Goal: Register for event/course

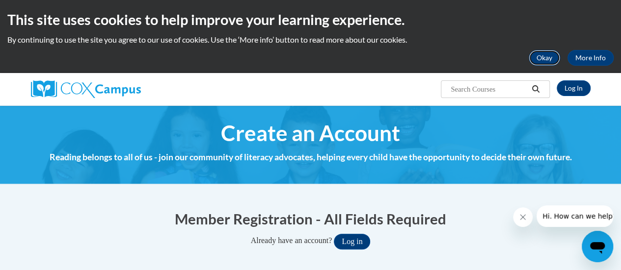
click at [546, 57] on button "Okay" at bounding box center [544, 58] width 31 height 16
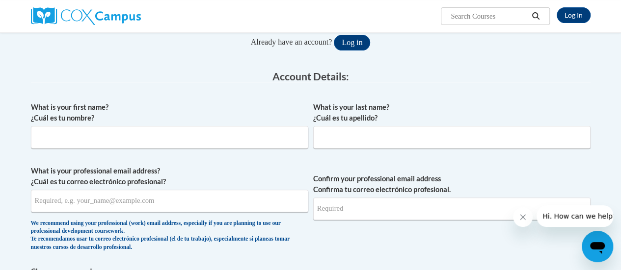
scroll to position [132, 0]
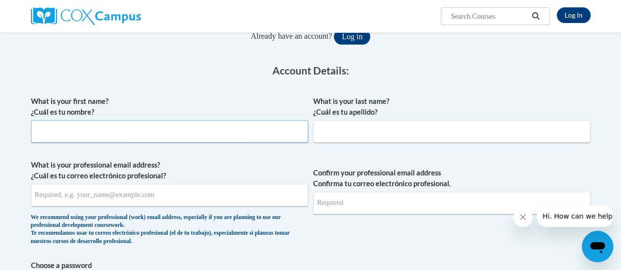
click at [89, 131] on input "What is your first name? ¿Cuál es tu nombre?" at bounding box center [169, 131] width 277 height 23
type input "Savannah"
click at [342, 131] on input "What is your last name? ¿Cuál es tu apellido?" at bounding box center [451, 131] width 277 height 23
type input "Wolfe"
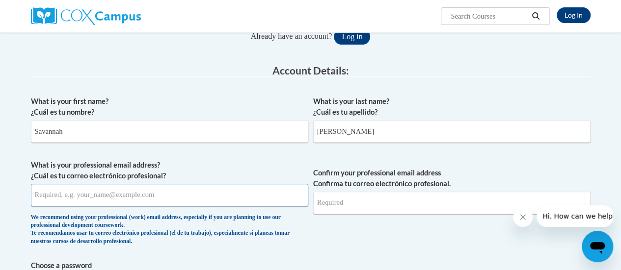
click at [196, 186] on input "What is your professional email address? ¿Cuál es tu correo electrónico profesi…" at bounding box center [169, 195] width 277 height 23
type input "[EMAIL_ADDRESS][DOMAIN_NAME]"
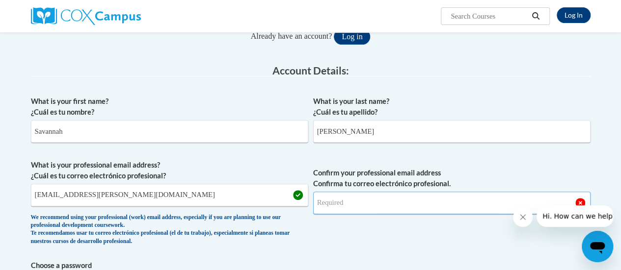
click at [386, 205] on input "Confirm your professional email address Confirma tu correo electrónico profesio…" at bounding box center [451, 203] width 277 height 23
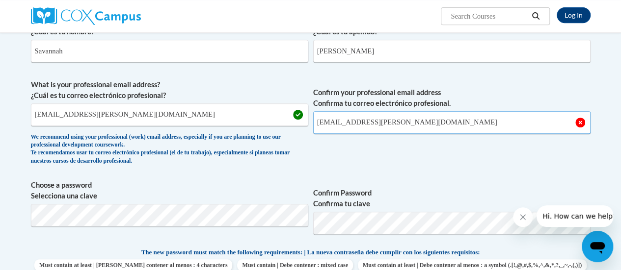
scroll to position [212, 0]
type input "[EMAIL_ADDRESS][DOMAIN_NAME]"
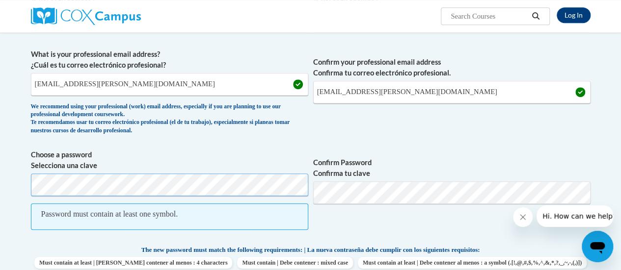
scroll to position [246, 0]
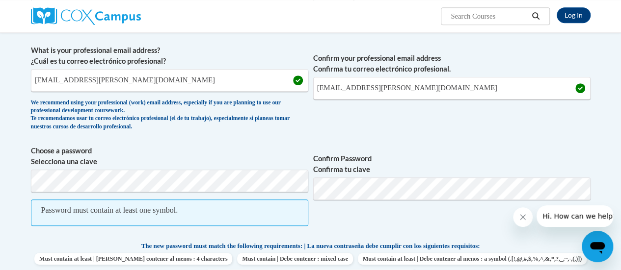
click at [423, 224] on span "Confirm Password Confirma tu clave" at bounding box center [451, 191] width 277 height 90
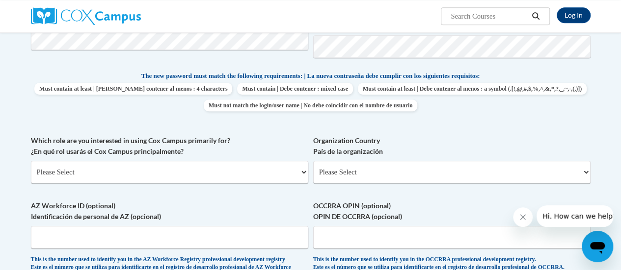
scroll to position [391, 0]
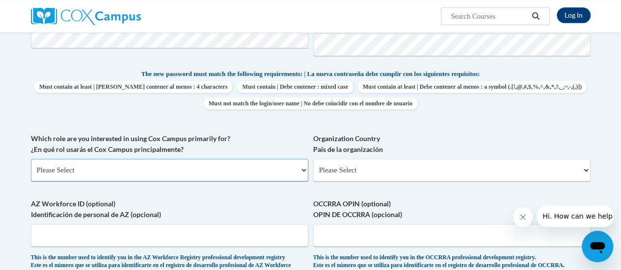
click at [176, 167] on select "Please Select College/University | Colegio/Universidad Community/Nonprofit Part…" at bounding box center [169, 170] width 277 height 23
select select "fbf2d438-af2f-41f8-98f1-81c410e29de3"
click at [31, 159] on select "Please Select College/University | Colegio/Universidad Community/Nonprofit Part…" at bounding box center [169, 170] width 277 height 23
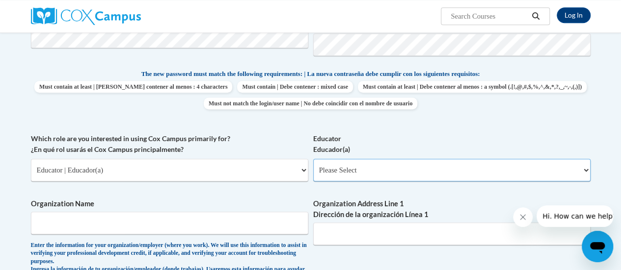
click at [443, 171] on select "Please Select Early Learning/Daycare Teacher/Family Home Care Provider | Maestr…" at bounding box center [451, 170] width 277 height 23
select select "8e40623d-54d0-45cd-9f92-5df65cd3f8cf"
click at [313, 159] on select "Please Select Early Learning/Daycare Teacher/Family Home Care Provider | Maestr…" at bounding box center [451, 170] width 277 height 23
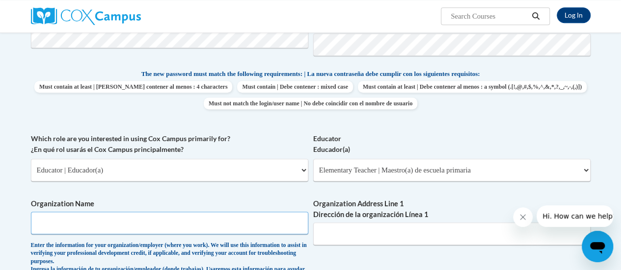
click at [99, 224] on input "Organization Name" at bounding box center [169, 223] width 277 height 23
type input "Racine Unified"
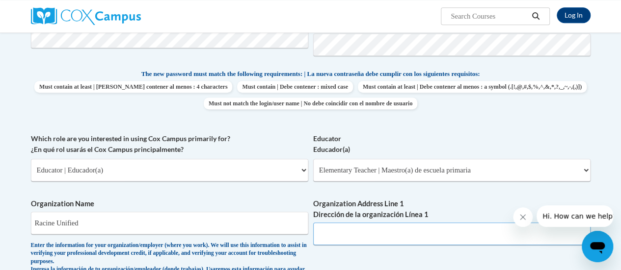
click at [349, 239] on input "Organization Address Line 1 Dirección de la organización Línea 1" at bounding box center [451, 234] width 277 height 23
click at [338, 236] on input "8515 w Minster" at bounding box center [451, 234] width 277 height 23
click at [340, 233] on input "8515 westMinster" at bounding box center [451, 234] width 277 height 23
click at [410, 232] on input "8515 WestMinster" at bounding box center [451, 234] width 277 height 23
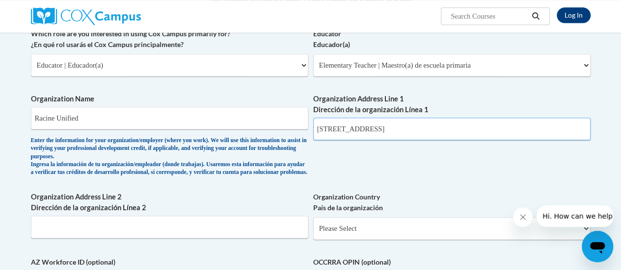
scroll to position [496, 0]
click at [409, 130] on input "8515 WestMinster Dr. Sturtenvant" at bounding box center [451, 129] width 277 height 23
click at [433, 130] on input "8515 WestMinster Dr. Sturtevant" at bounding box center [451, 129] width 277 height 23
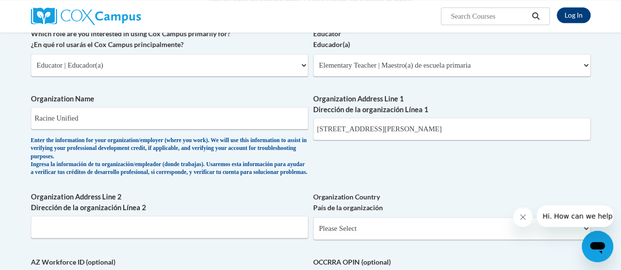
click at [433, 156] on div "What is your first name? ¿Cuál es tu nombre? Savannah What is your last name? ¿…" at bounding box center [310, 36] width 559 height 619
click at [355, 132] on input "8515 WestMinster Dr. Sturtevant Wi 53177" at bounding box center [451, 129] width 277 height 23
type input "8515 Westminster Dr. Sturtevant Wi 53177"
click at [373, 180] on div "What is your first name? ¿Cuál es tu nombre? Savannah What is your last name? ¿…" at bounding box center [310, 36] width 559 height 619
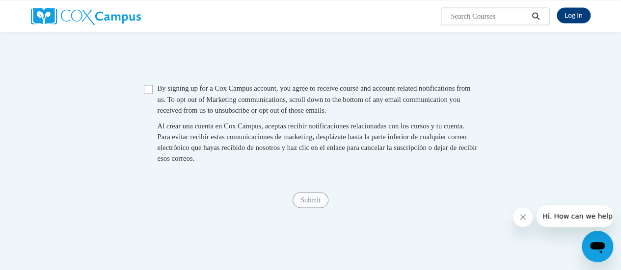
scroll to position [835, 0]
click at [146, 94] on input "Checkbox" at bounding box center [148, 89] width 9 height 9
checkbox input "true"
click at [304, 208] on input "Submit" at bounding box center [309, 200] width 35 height 16
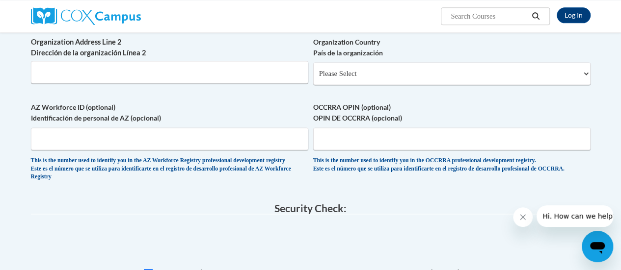
scroll to position [648, 0]
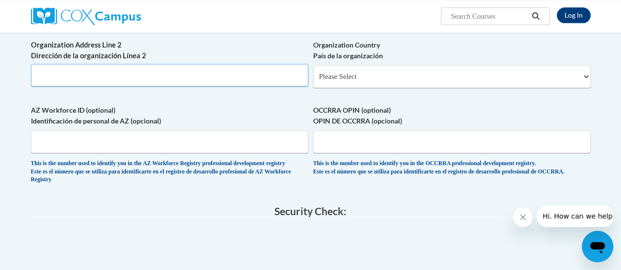
click at [213, 86] on input "Organization Address Line 2 Dirección de la organización Línea 2" at bounding box center [169, 75] width 277 height 23
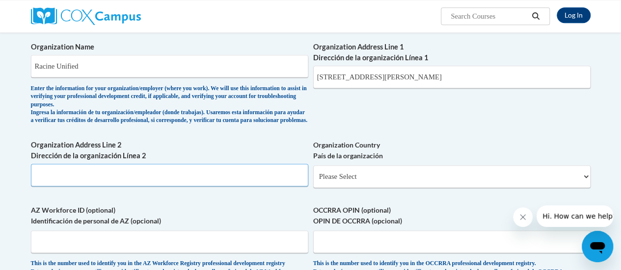
scroll to position [548, 0]
drag, startPoint x: 462, startPoint y: 77, endPoint x: 387, endPoint y: 87, distance: 75.8
click at [387, 87] on input "8515 Westminster Dr. Sturtevant Wi 53177" at bounding box center [451, 77] width 277 height 23
click at [144, 179] on input "Organization Address Line 2 Dirección de la organización Línea 2" at bounding box center [169, 175] width 277 height 23
paste input "Sturtevant Wi 53177"
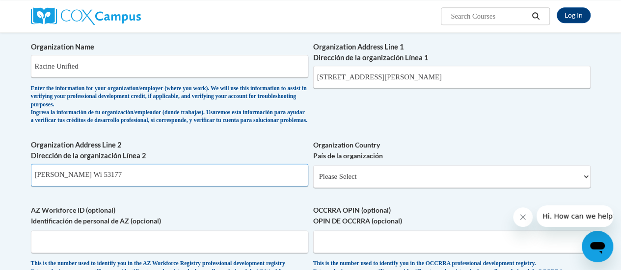
type input "Sturtevant Wi 53177"
drag, startPoint x: 482, startPoint y: 71, endPoint x: 388, endPoint y: 73, distance: 94.2
click at [388, 73] on input "8515 Westminster Dr. Sturtevant Wi 53177" at bounding box center [451, 77] width 277 height 23
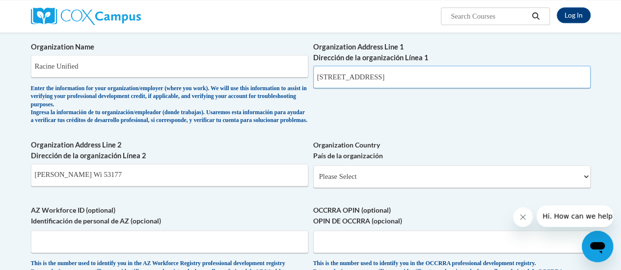
type input "8515 Westminster Dr."
click at [359, 188] on select "Please Select United States | Estados Unidos Outside of the United States | Fue…" at bounding box center [451, 176] width 277 height 23
select select "ad49bcad-a171-4b2e-b99c-48b446064914"
click at [313, 173] on select "Please Select United States | Estados Unidos Outside of the United States | Fue…" at bounding box center [451, 176] width 277 height 23
select select
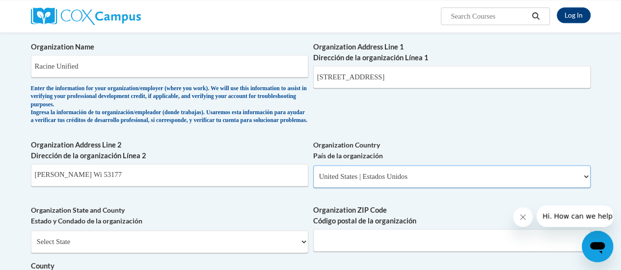
scroll to position [605, 0]
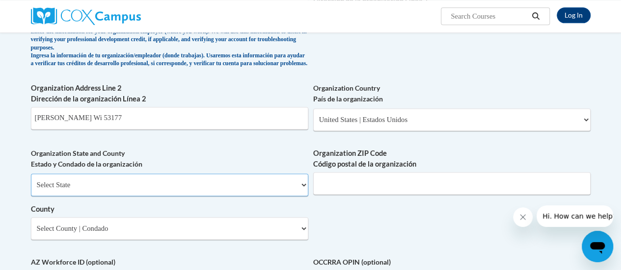
click at [279, 196] on select "Select State Alabama Alaska Arizona Arkansas California Colorado Connecticut De…" at bounding box center [169, 185] width 277 height 23
select select "Wisconsin"
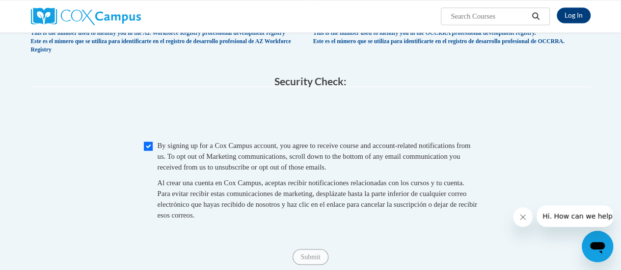
click at [112, 172] on div "Checkbox By signing up for a Cox Campus account, you agree to receive course an…" at bounding box center [310, 185] width 559 height 90
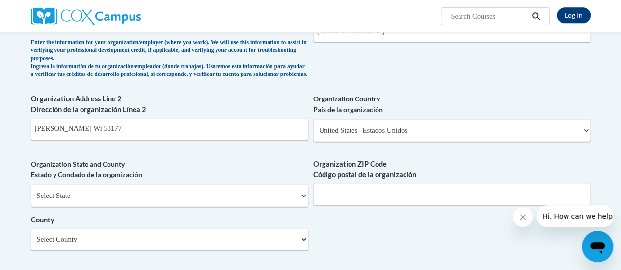
scroll to position [593, 0]
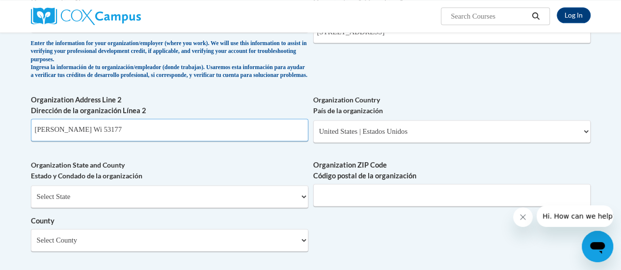
drag, startPoint x: 105, startPoint y: 138, endPoint x: 74, endPoint y: 139, distance: 31.4
click at [74, 139] on input "Sturtevant Wi 53177" at bounding box center [169, 130] width 277 height 23
click at [176, 177] on label "Organization State and County Estado y Condado de la organización" at bounding box center [169, 171] width 277 height 22
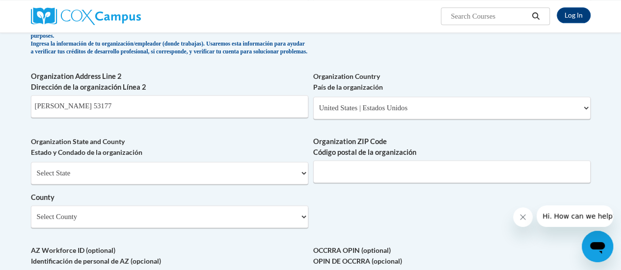
scroll to position [625, 0]
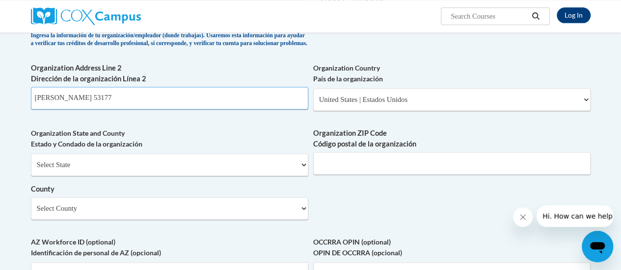
drag, startPoint x: 161, startPoint y: 112, endPoint x: 68, endPoint y: 106, distance: 93.4
click at [68, 106] on input "Sturtevant 53177" at bounding box center [169, 98] width 277 height 23
type input "Sturtevant"
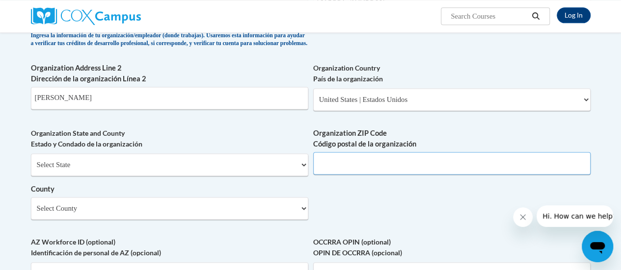
click at [370, 175] on input "Organization ZIP Code Código postal de la organización" at bounding box center [451, 163] width 277 height 23
type input "53177"
click at [238, 220] on select "Select County Adams Ashland Barron Bayfield Brown Buffalo Burnett Calumet Chipp…" at bounding box center [169, 208] width 277 height 23
select select "Racine"
click at [31, 205] on select "Select County Adams Ashland Barron Bayfield Brown Buffalo Burnett Calumet Chipp…" at bounding box center [169, 208] width 277 height 23
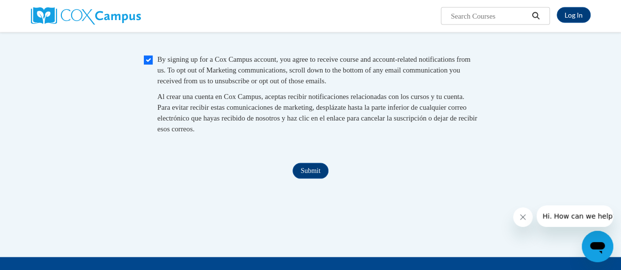
scroll to position [974, 0]
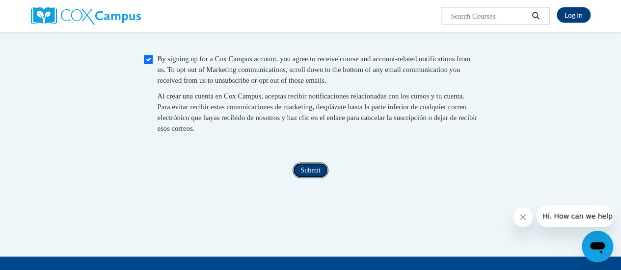
click at [312, 179] on input "Submit" at bounding box center [309, 171] width 35 height 16
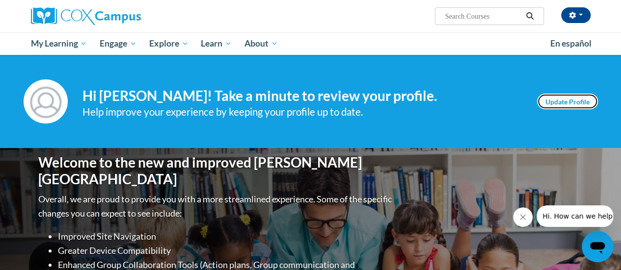
click at [574, 101] on link "Update Profile" at bounding box center [567, 102] width 61 height 16
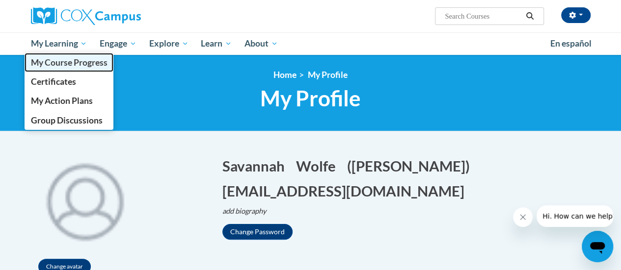
click at [81, 65] on span "My Course Progress" at bounding box center [68, 62] width 77 height 10
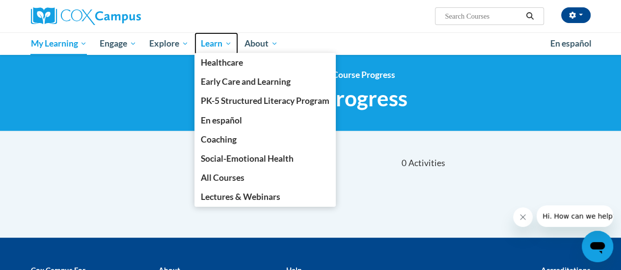
click at [220, 44] on span "Learn" at bounding box center [216, 44] width 31 height 12
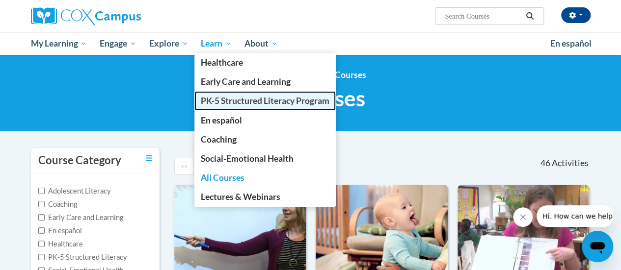
click at [234, 102] on span "PK-5 Structured Literacy Program" at bounding box center [265, 101] width 129 height 10
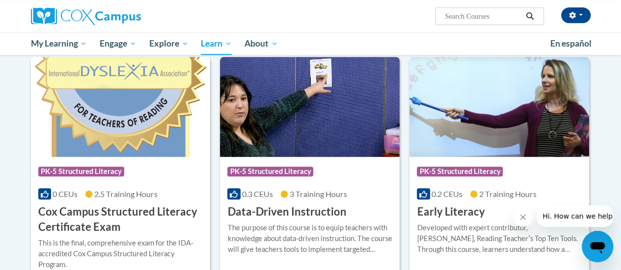
scroll to position [319, 0]
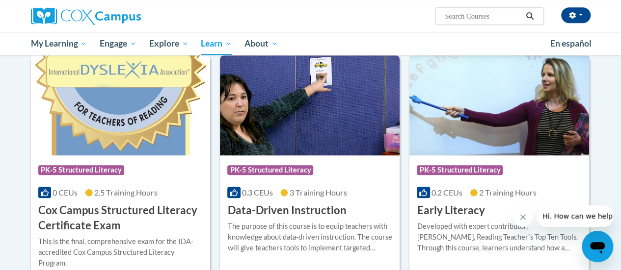
click at [446, 213] on h3 "Early Literacy" at bounding box center [451, 210] width 68 height 15
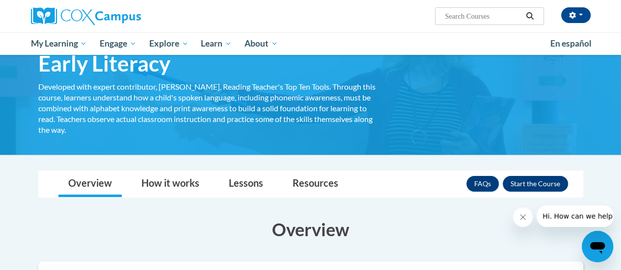
scroll to position [50, 0]
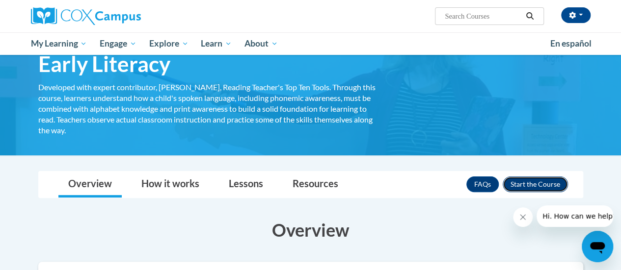
click at [551, 186] on button "Enroll" at bounding box center [535, 185] width 65 height 16
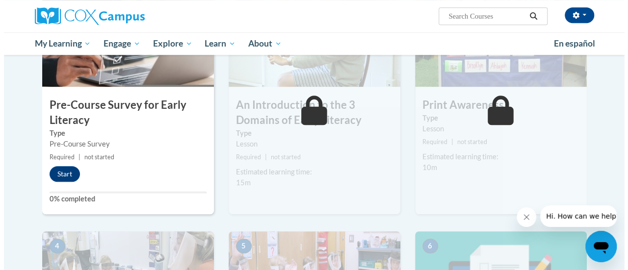
scroll to position [282, 0]
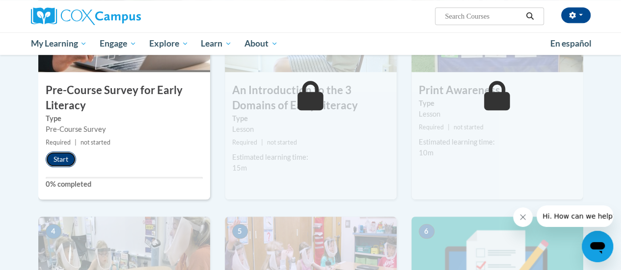
click at [64, 159] on button "Start" at bounding box center [61, 160] width 30 height 16
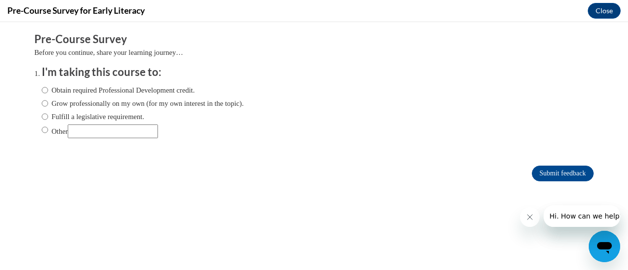
scroll to position [0, 0]
click at [42, 91] on input "Obtain required Professional Development credit." at bounding box center [45, 90] width 6 height 11
radio input "true"
click at [582, 171] on input "Submit feedback" at bounding box center [563, 174] width 62 height 16
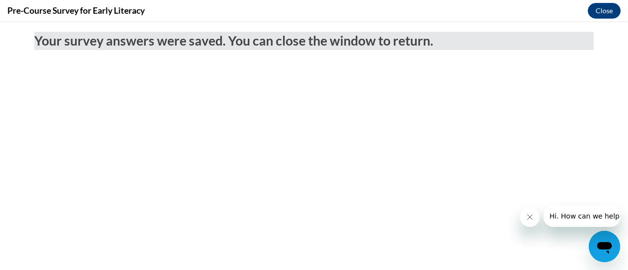
click at [526, 222] on button "Close message from company" at bounding box center [530, 218] width 20 height 20
drag, startPoint x: 526, startPoint y: 220, endPoint x: 537, endPoint y: 165, distance: 56.2
click at [537, 165] on body "Your survey answers were saved. You can close the window to return." at bounding box center [314, 146] width 628 height 248
click at [532, 218] on icon "Close message from company" at bounding box center [530, 217] width 8 height 8
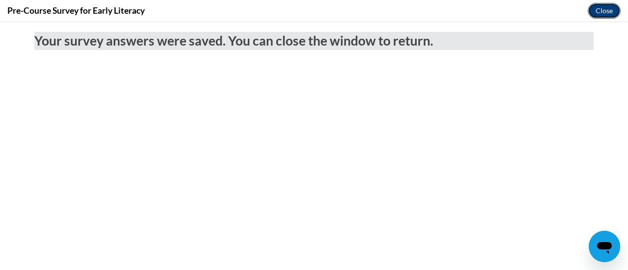
click at [603, 12] on button "Close" at bounding box center [604, 11] width 33 height 16
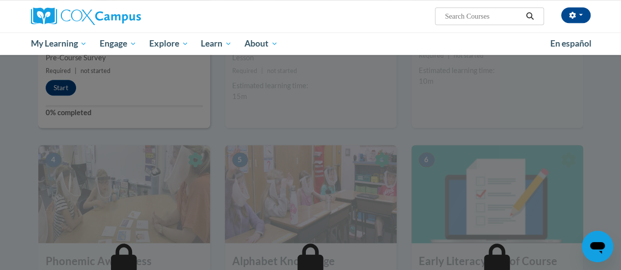
scroll to position [354, 0]
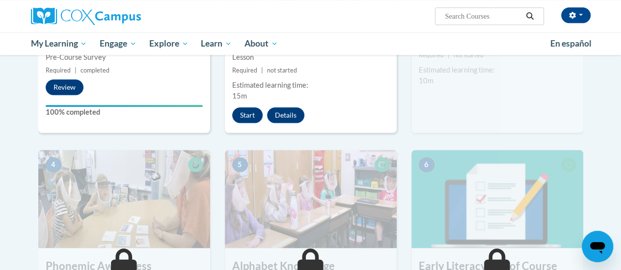
click at [302, 169] on img at bounding box center [311, 199] width 172 height 98
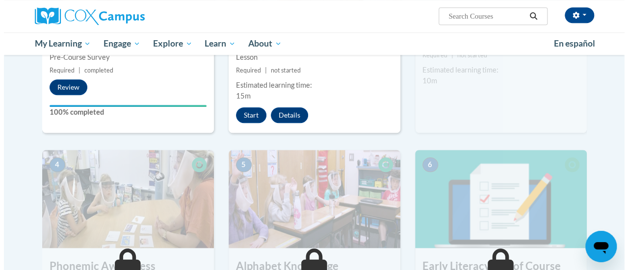
scroll to position [282, 0]
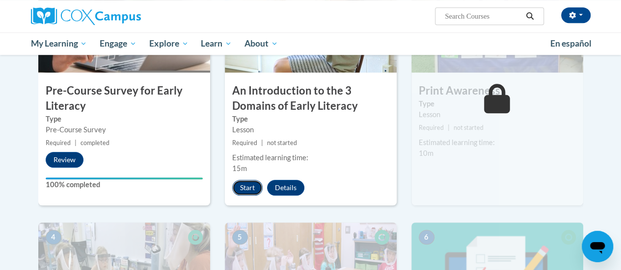
click at [252, 192] on button "Start" at bounding box center [247, 188] width 30 height 16
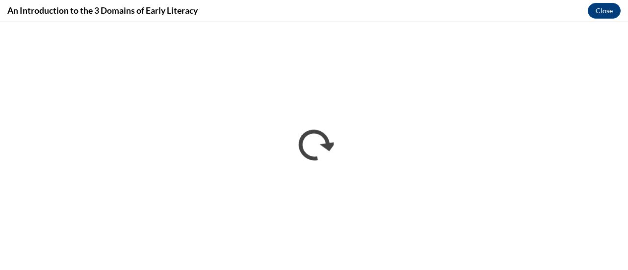
scroll to position [0, 0]
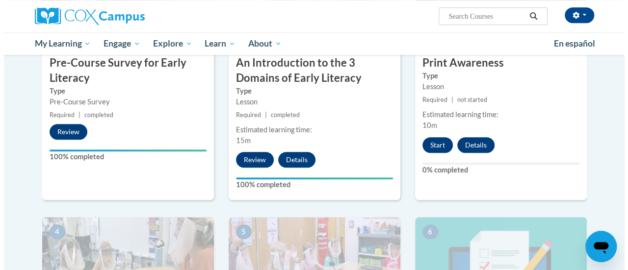
scroll to position [309, 0]
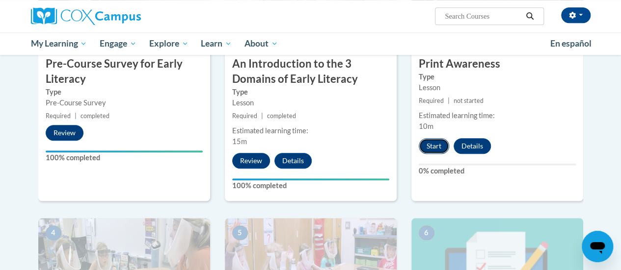
click at [437, 143] on button "Start" at bounding box center [434, 146] width 30 height 16
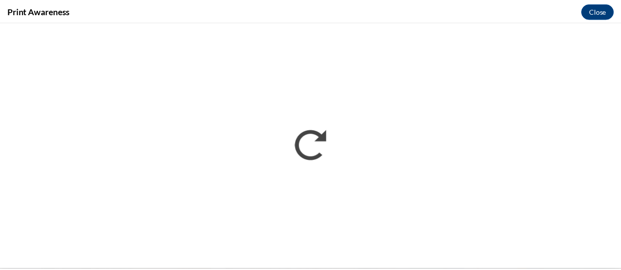
scroll to position [0, 0]
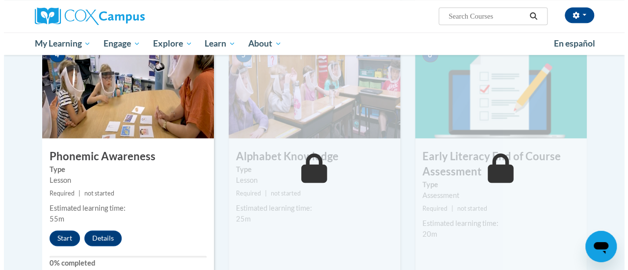
scroll to position [494, 0]
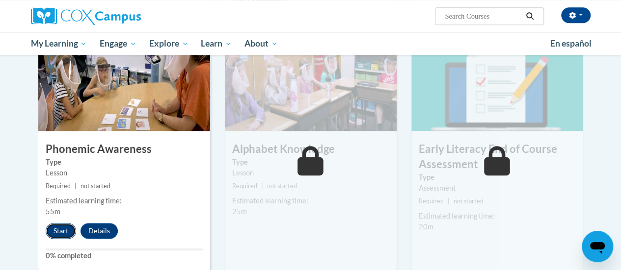
click at [60, 233] on button "Start" at bounding box center [61, 231] width 30 height 16
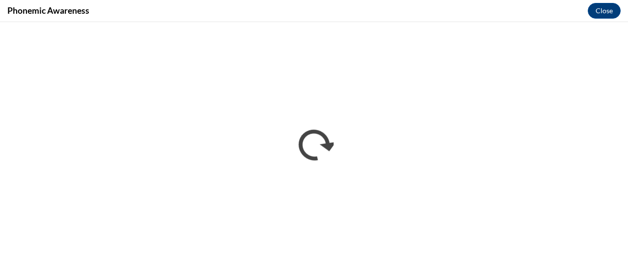
scroll to position [0, 0]
